Goal: Task Accomplishment & Management: Use online tool/utility

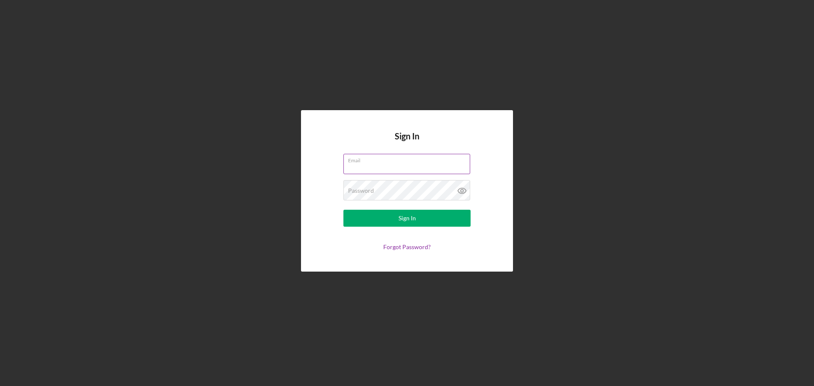
click at [376, 168] on input "Email" at bounding box center [406, 164] width 127 height 20
type input "[EMAIL_ADDRESS][DOMAIN_NAME]"
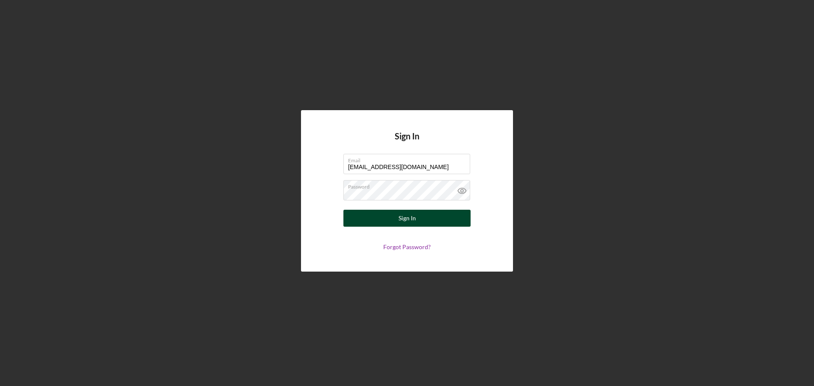
click at [401, 219] on div "Sign In" at bounding box center [406, 218] width 17 height 17
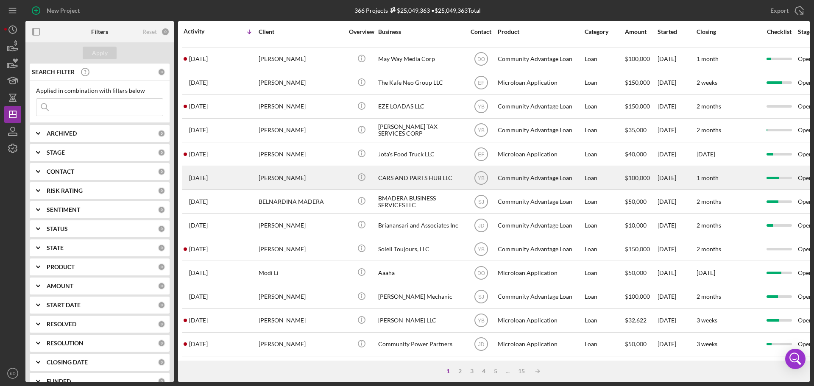
scroll to position [287, 0]
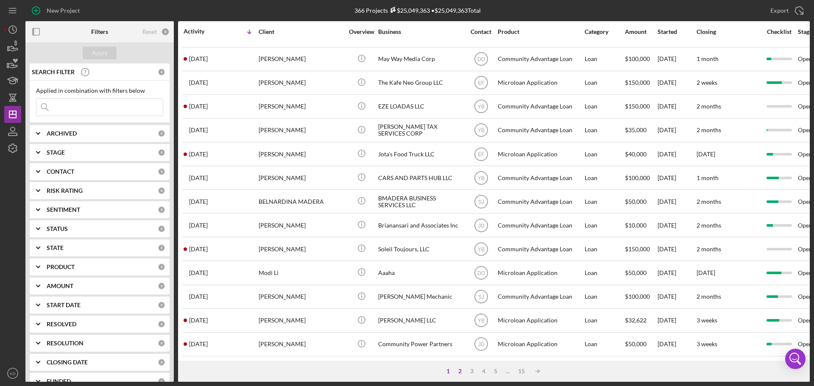
click at [461, 370] on div "2" at bounding box center [460, 371] width 12 height 7
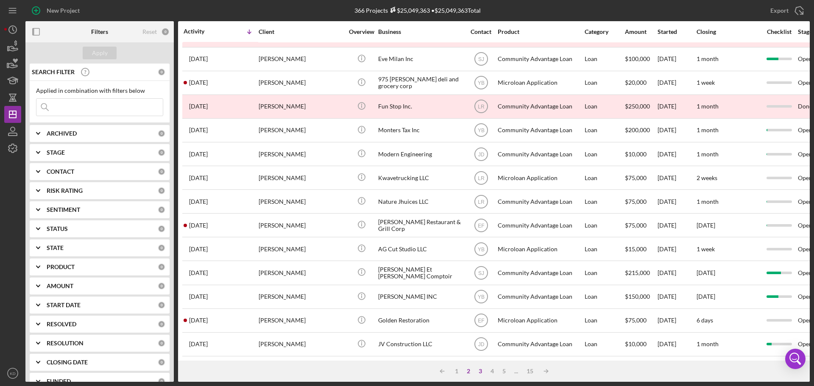
click at [480, 371] on div "3" at bounding box center [480, 371] width 12 height 7
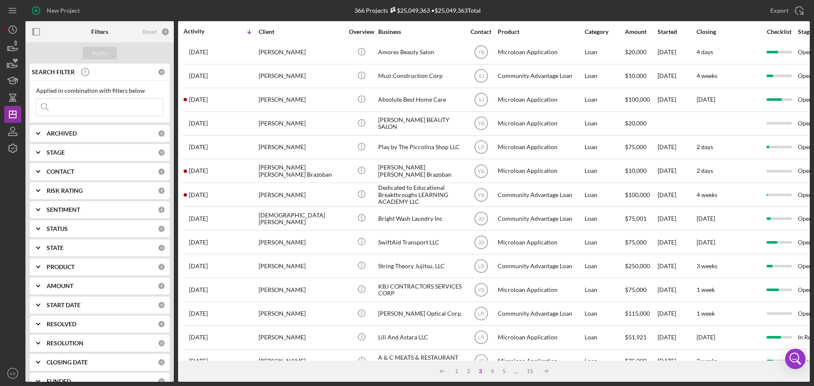
scroll to position [0, 0]
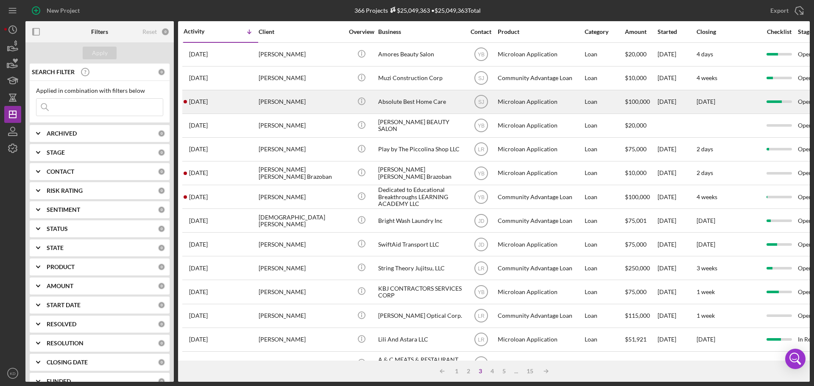
click at [412, 99] on div "Absolute Best Home Care" at bounding box center [420, 102] width 85 height 22
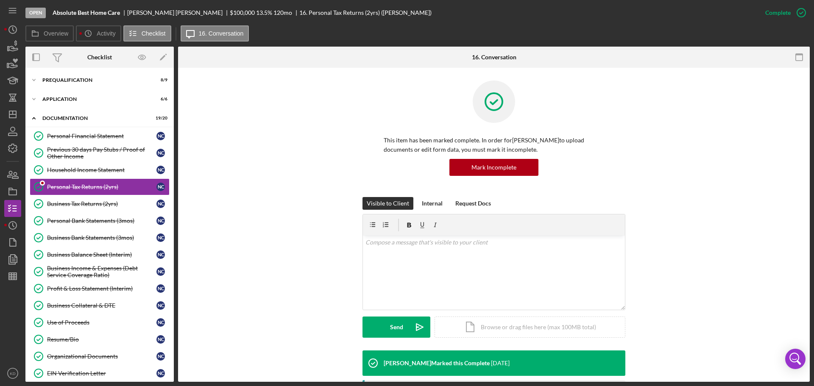
scroll to position [169, 0]
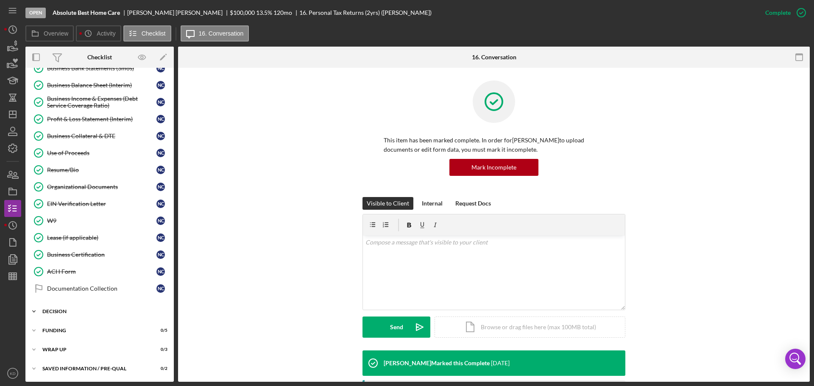
click at [32, 310] on icon "Icon/Expander" at bounding box center [33, 311] width 17 height 17
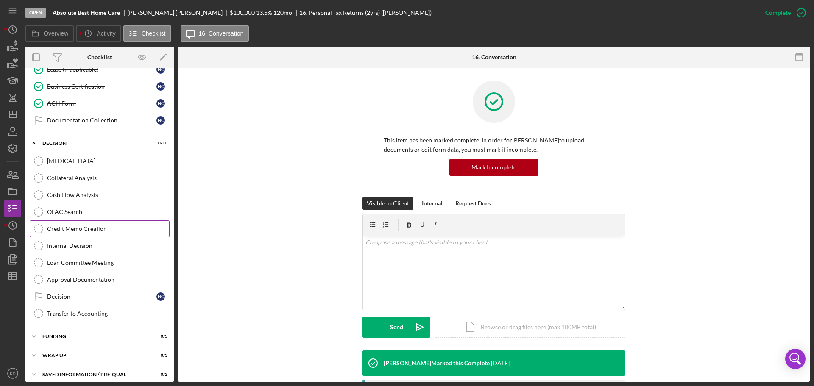
scroll to position [338, 0]
click at [34, 142] on polyline at bounding box center [34, 143] width 3 height 2
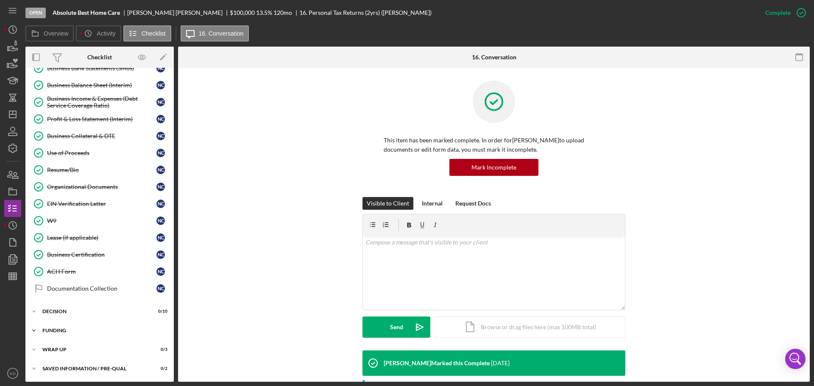
click at [33, 330] on icon "Icon/Expander" at bounding box center [33, 330] width 17 height 17
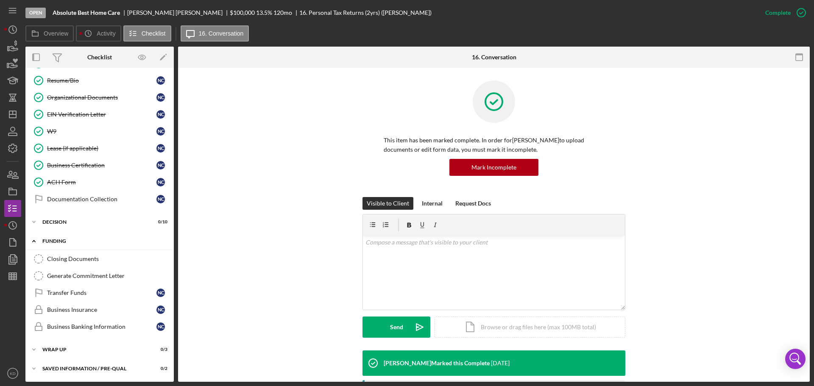
click at [34, 239] on icon "Icon/Expander" at bounding box center [33, 241] width 17 height 17
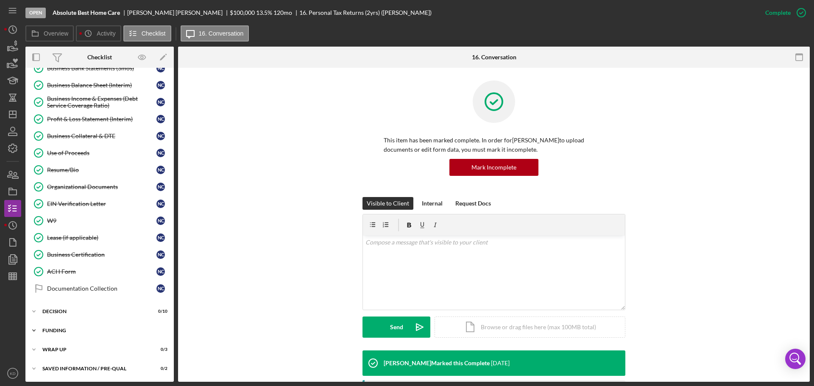
scroll to position [169, 0]
click at [169, 343] on div "Icon/Expander Wrap up 0 / 3" at bounding box center [99, 349] width 148 height 17
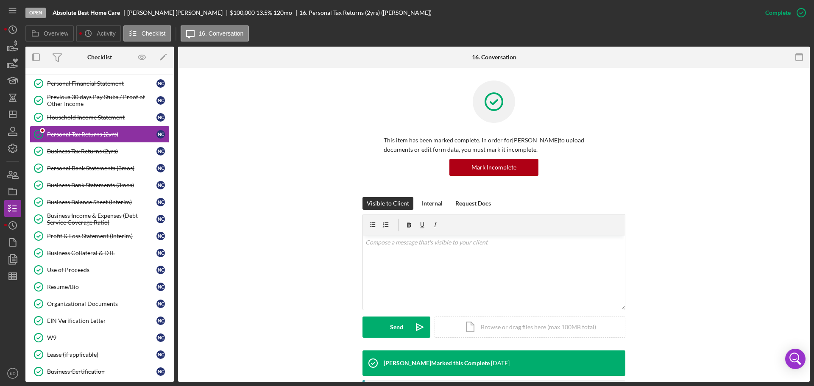
scroll to position [22, 0]
